Goal: Task Accomplishment & Management: Use online tool/utility

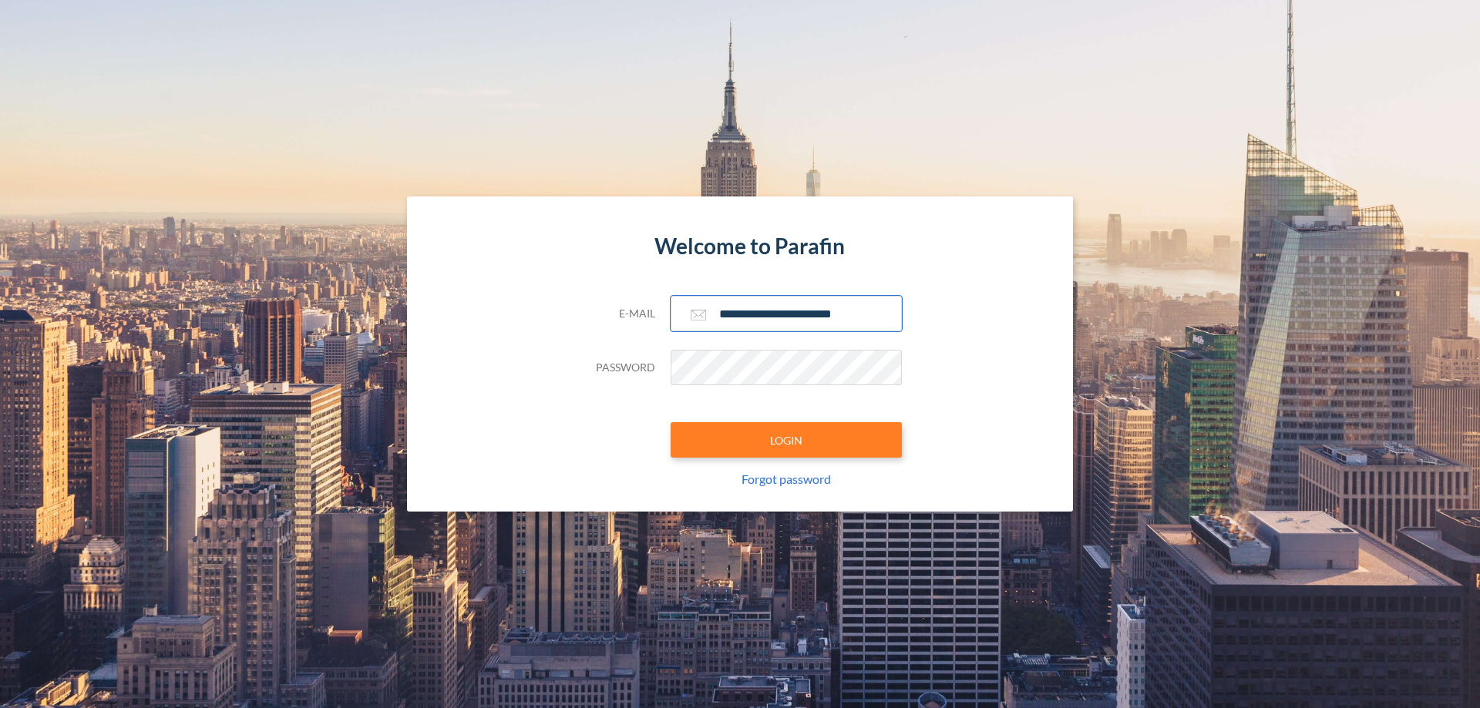
type input "**********"
click at [786, 440] on button "LOGIN" at bounding box center [786, 439] width 231 height 35
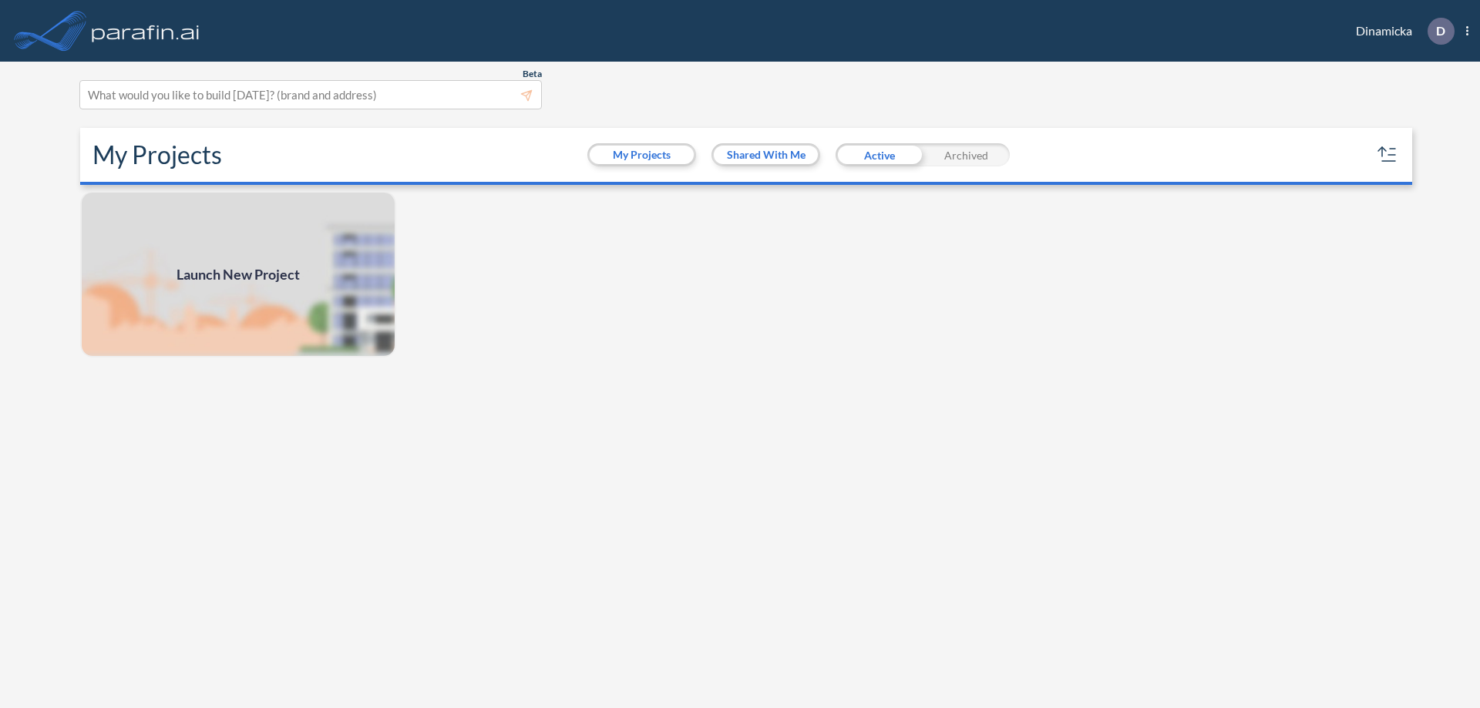
scroll to position [4, 0]
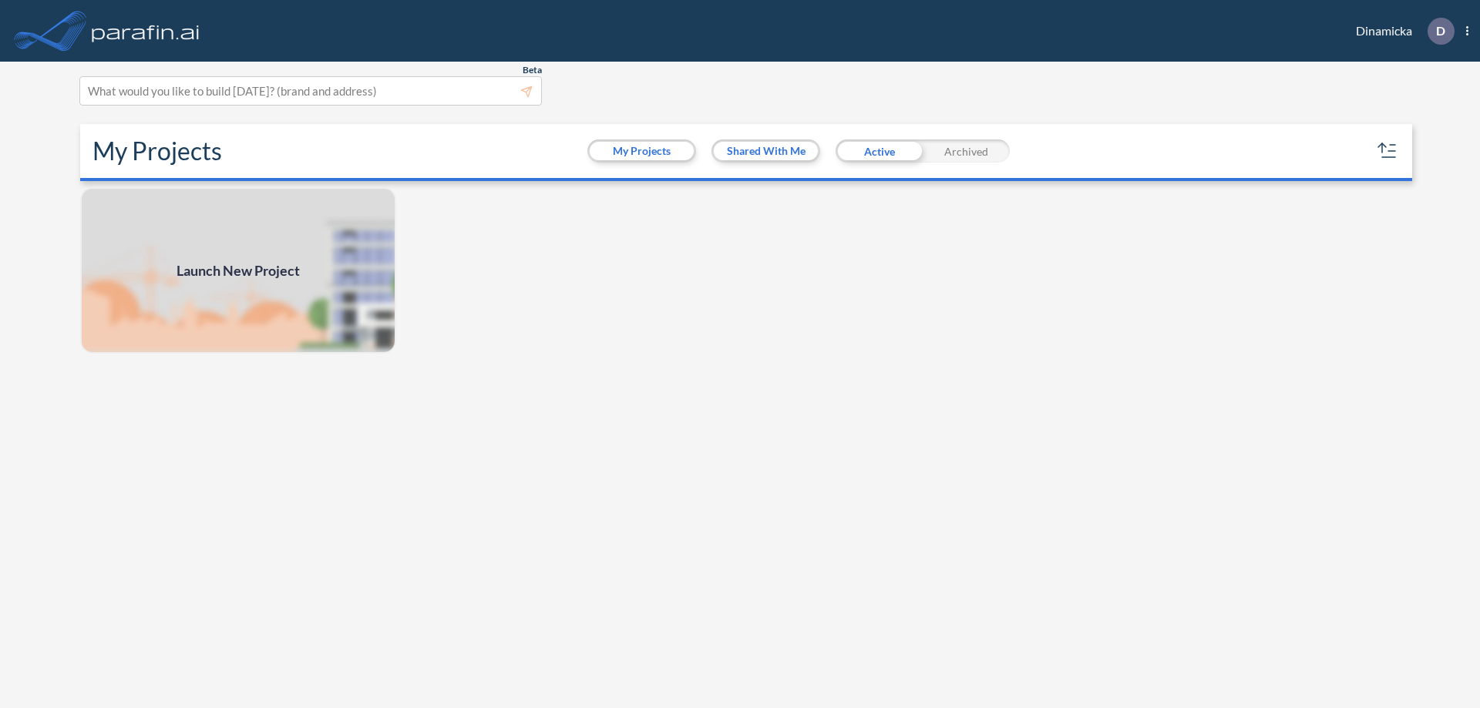
click at [238, 271] on span "Launch New Project" at bounding box center [238, 271] width 123 height 21
